Goal: Information Seeking & Learning: Learn about a topic

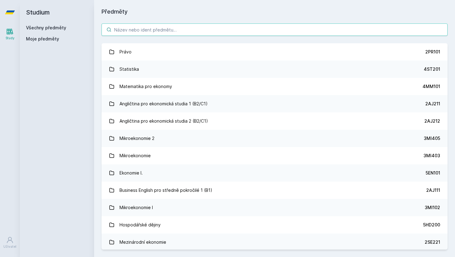
click at [154, 26] on input "search" at bounding box center [274, 30] width 346 height 12
paste input "1FP405"
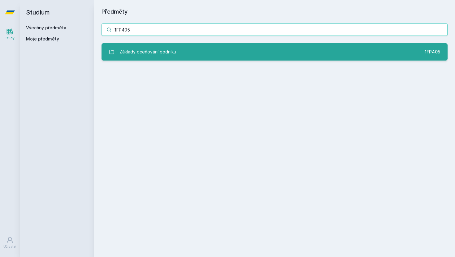
type input "1FP405"
click at [156, 50] on div "Základy oceňování podniku" at bounding box center [147, 52] width 57 height 12
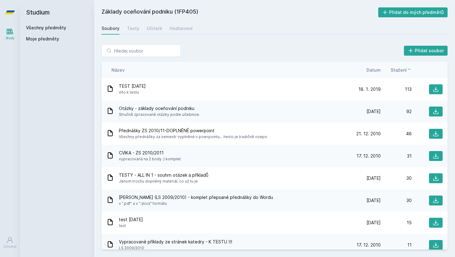
click at [179, 155] on div "CVIKA - ZS 2010/2011 vypracovaná na 2 body :) komplet" at bounding box center [227, 156] width 243 height 12
click at [433, 157] on icon at bounding box center [435, 156] width 6 height 6
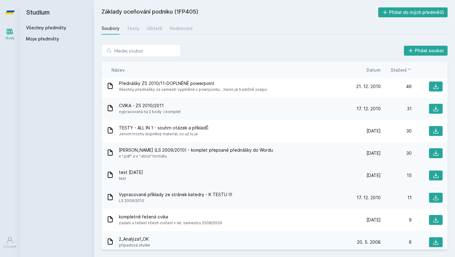
scroll to position [49, 0]
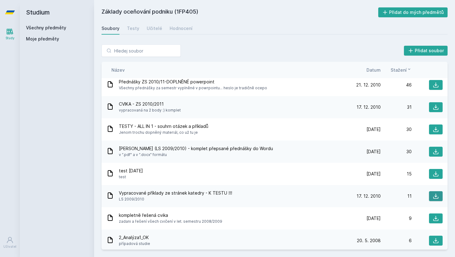
click at [433, 196] on icon at bounding box center [435, 196] width 6 height 6
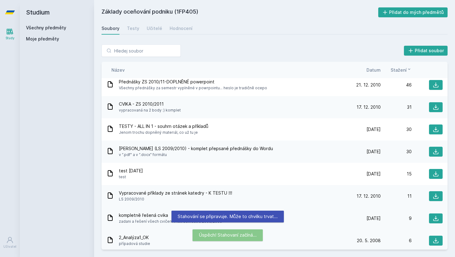
scroll to position [67, 0]
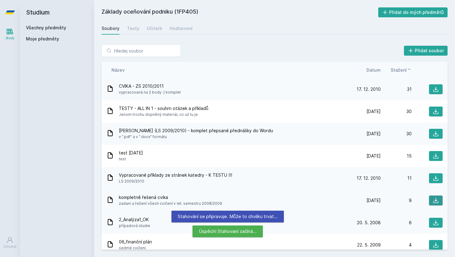
click at [437, 200] on icon at bounding box center [435, 201] width 6 height 6
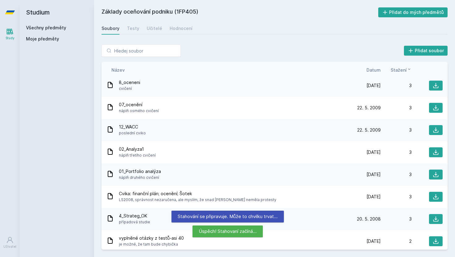
scroll to position [294, 0]
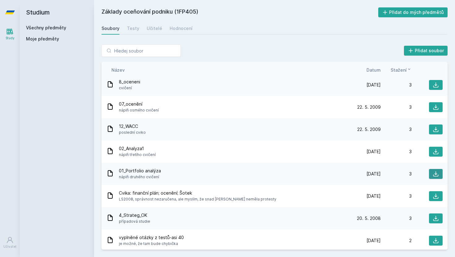
click at [431, 172] on button at bounding box center [436, 174] width 14 height 10
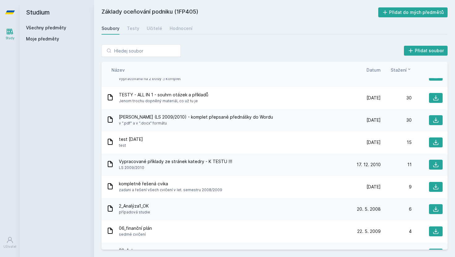
scroll to position [0, 0]
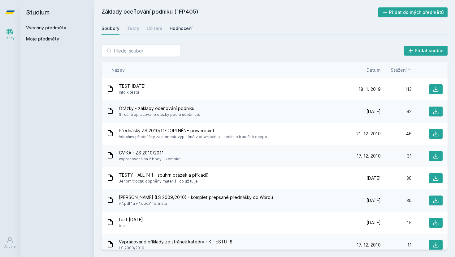
click at [176, 28] on div "Hodnocení" at bounding box center [181, 28] width 23 height 6
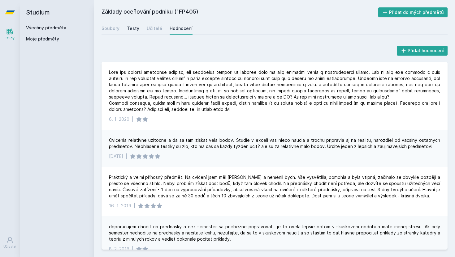
click at [133, 30] on div "Testy" at bounding box center [133, 28] width 12 height 6
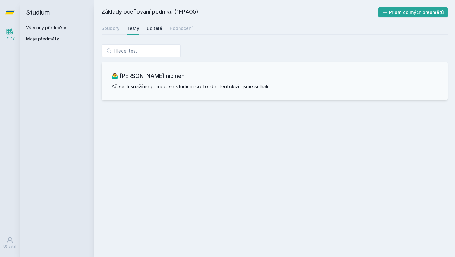
click at [148, 27] on div "Učitelé" at bounding box center [154, 28] width 15 height 6
